Goal: Task Accomplishment & Management: Manage account settings

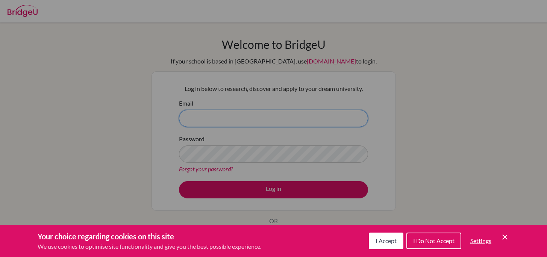
type input "[EMAIL_ADDRESS][DOMAIN_NAME]"
click at [380, 244] on span "I Accept" at bounding box center [386, 240] width 21 height 7
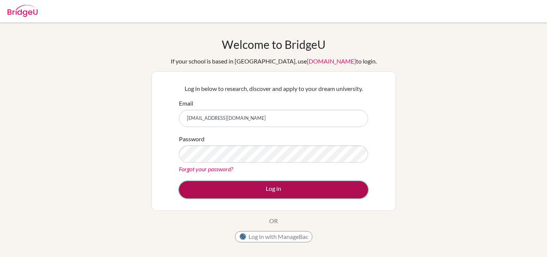
click at [351, 192] on button "Log in" at bounding box center [273, 189] width 189 height 17
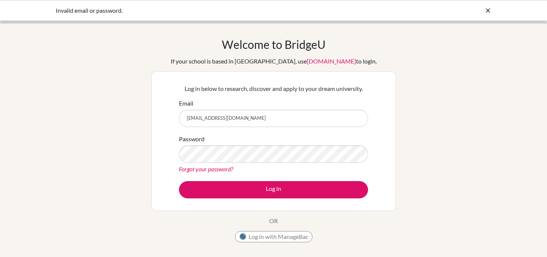
click at [291, 119] on input "[EMAIL_ADDRESS][DOMAIN_NAME]" at bounding box center [273, 118] width 189 height 17
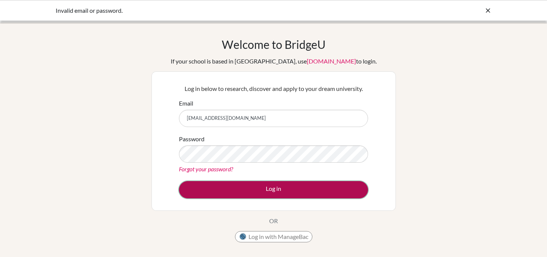
click at [284, 192] on button "Log in" at bounding box center [273, 189] width 189 height 17
click at [353, 192] on button "Log in" at bounding box center [273, 189] width 189 height 17
click at [270, 188] on button "Log in" at bounding box center [273, 189] width 189 height 17
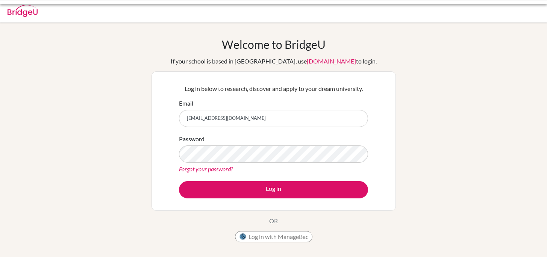
click at [270, 188] on button "Log in" at bounding box center [273, 189] width 189 height 17
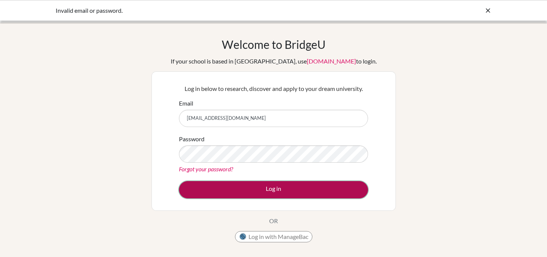
click at [292, 186] on button "Log in" at bounding box center [273, 189] width 189 height 17
click at [295, 198] on button "Log in" at bounding box center [273, 189] width 189 height 17
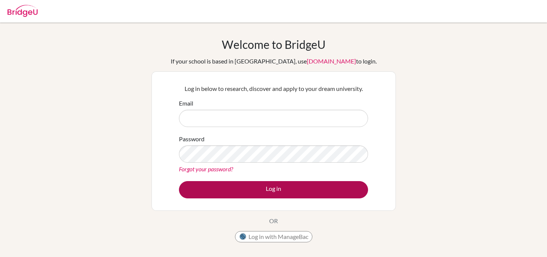
type input "[EMAIL_ADDRESS][DOMAIN_NAME]"
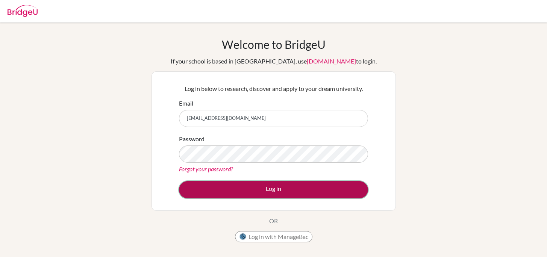
click at [285, 185] on button "Log in" at bounding box center [273, 189] width 189 height 17
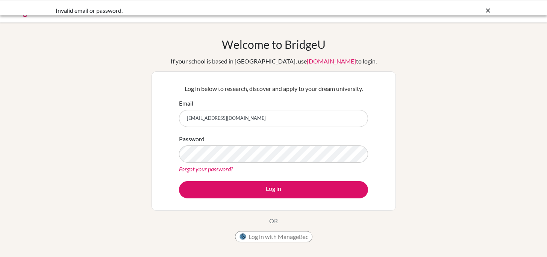
scroll to position [6, 0]
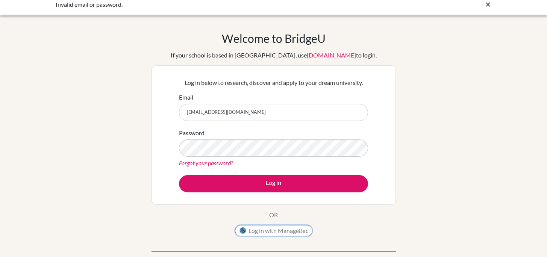
click at [290, 229] on button "Log in with ManageBac" at bounding box center [273, 230] width 77 height 11
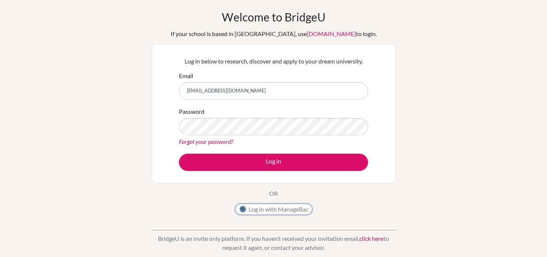
scroll to position [35, 0]
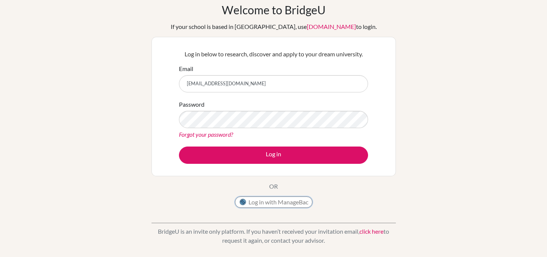
click at [281, 199] on button "Log in with ManageBac" at bounding box center [273, 202] width 77 height 11
click at [287, 201] on button "Log in with ManageBac" at bounding box center [273, 202] width 77 height 11
click at [334, 201] on div "Welcome to [GEOGRAPHIC_DATA] If your school is based in [GEOGRAPHIC_DATA], use …" at bounding box center [274, 107] width 244 height 209
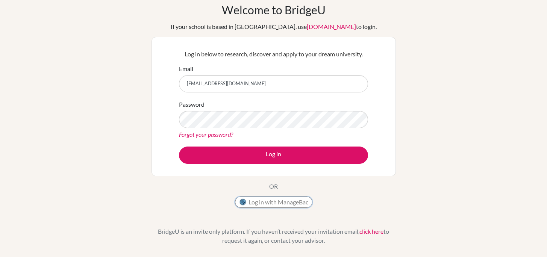
click at [292, 203] on button "Log in with ManageBac" at bounding box center [273, 202] width 77 height 11
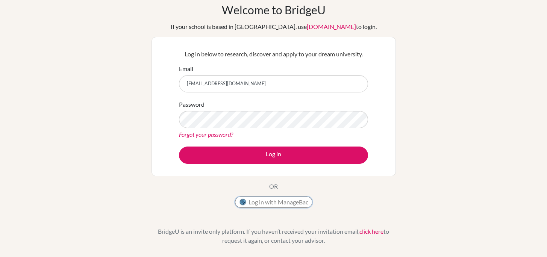
click at [292, 203] on button "Log in with ManageBac" at bounding box center [273, 202] width 77 height 11
